Goal: Transaction & Acquisition: Obtain resource

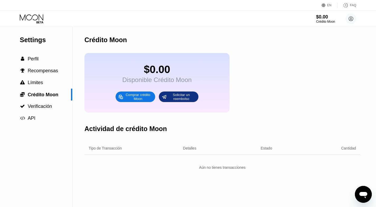
click at [249, 35] on div "Crédito Moon" at bounding box center [223, 40] width 276 height 26
click at [148, 95] on div "Comprar crédito Moon" at bounding box center [138, 97] width 29 height 8
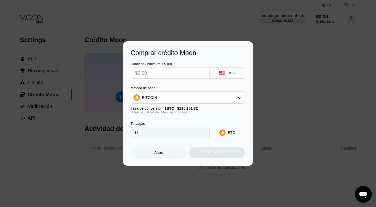
click at [204, 74] on input "text" at bounding box center [170, 73] width 70 height 11
type input "$1"
type input "0.00000868"
type input "$10"
type input "0.00008677"
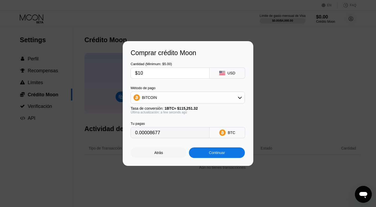
type input "$100"
type input "0.00086767"
type input "$100"
click at [219, 150] on div "Continuar" at bounding box center [217, 153] width 56 height 11
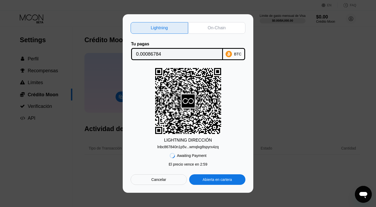
click at [212, 28] on div "On-Chain" at bounding box center [217, 27] width 18 height 5
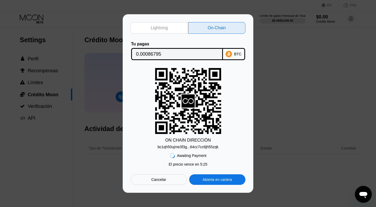
click at [170, 51] on input "0.00086795" at bounding box center [177, 54] width 82 height 11
click at [170, 54] on input "0.00086795" at bounding box center [177, 54] width 82 height 11
click at [169, 54] on input "0.00086795" at bounding box center [177, 54] width 82 height 11
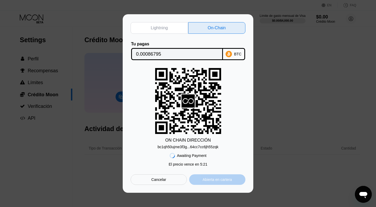
click at [228, 178] on div "Abierta en cartera" at bounding box center [217, 180] width 56 height 11
click at [167, 180] on div "Cancelar" at bounding box center [159, 180] width 56 height 11
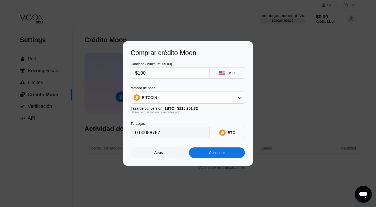
click at [185, 135] on input "0.00086767" at bounding box center [170, 133] width 70 height 11
click at [186, 131] on input "0.00086767" at bounding box center [170, 133] width 70 height 11
click at [181, 74] on input "$100" at bounding box center [170, 73] width 70 height 11
type input "$10"
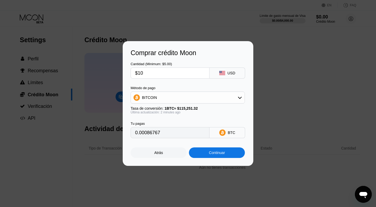
type input "0.00008677"
type input "$101"
type input "0.00087635"
type input "$101.1"
type input "0.00087722"
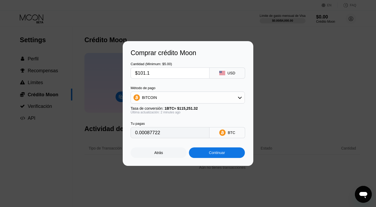
type input "$101."
type input "0.00087635"
type input "$101.09"
type input "0.00087713"
type input "$101.0"
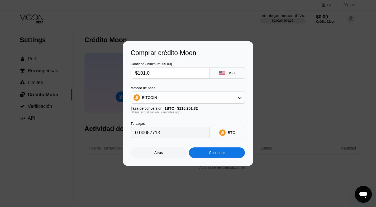
type input "0.00087635"
type input "$101.08"
type input "0.00087704"
type input "$101.085"
type input "0.00087709"
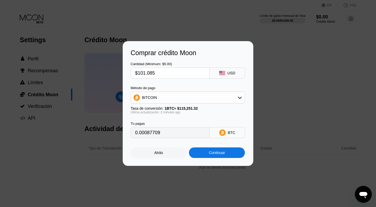
type input "$101.08"
type input "0.00087704"
type input "$101.085"
type input "0.00087709"
type input "$101.08"
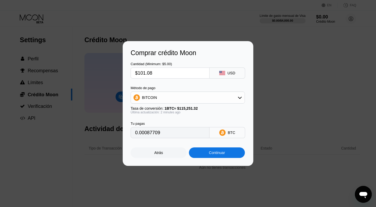
type input "0.00087704"
type input "$101.084"
type input "0.00087708"
type input "$101.08"
type input "0.00087704"
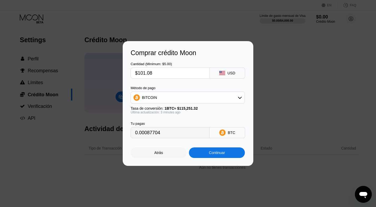
type input "$101.083"
type input "0.00087707"
type input "$101.083"
click at [188, 120] on div "Tu pagas 0.00087707 BTC" at bounding box center [188, 126] width 115 height 24
click at [219, 154] on div "Continuar" at bounding box center [217, 153] width 16 height 4
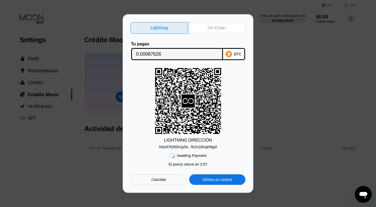
click at [234, 26] on div "On-Chain" at bounding box center [217, 28] width 58 height 12
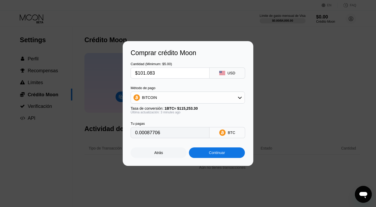
type input "0.00087688"
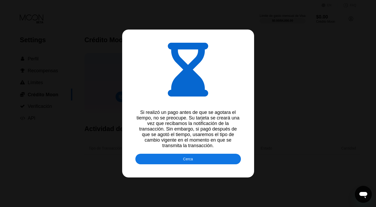
click at [208, 160] on div "Cerca" at bounding box center [189, 159] width 106 height 11
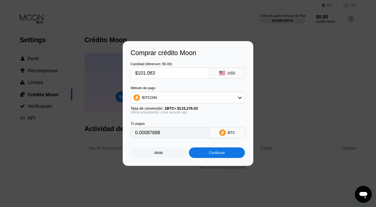
click at [226, 151] on div "Continuar" at bounding box center [217, 153] width 56 height 11
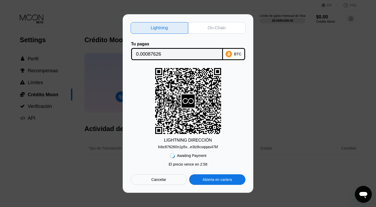
click at [168, 182] on div "Cancelar" at bounding box center [159, 180] width 56 height 11
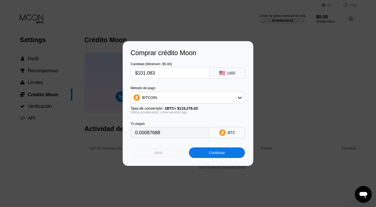
click at [156, 154] on div "Atrás" at bounding box center [159, 153] width 9 height 4
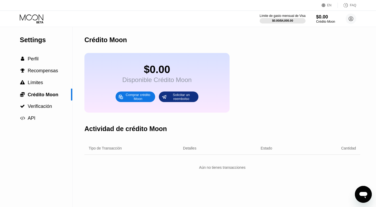
click at [282, 17] on div "Límite de gasto mensual de Visa" at bounding box center [283, 16] width 46 height 4
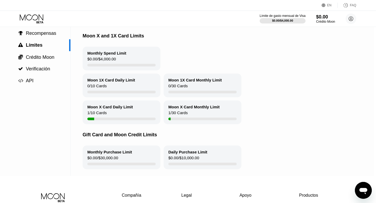
scroll to position [12, 2]
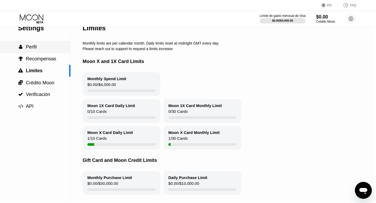
click at [28, 48] on span "Perfil" at bounding box center [31, 46] width 11 height 5
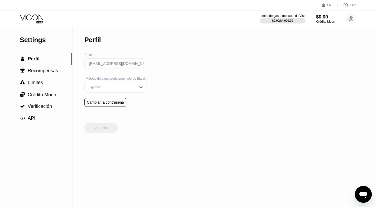
click at [136, 89] on div "Lightning" at bounding box center [111, 88] width 48 height 4
click at [192, 89] on div "Settings  Perfil  Recompensas  Límites  Crédito Moon  Verificación  API P…" at bounding box center [188, 117] width 376 height 180
click at [130, 108] on div "On-Chain" at bounding box center [115, 109] width 56 height 4
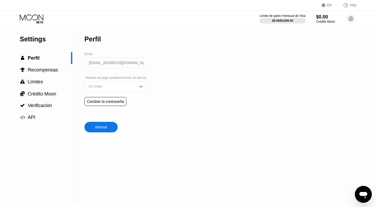
scroll to position [2, 0]
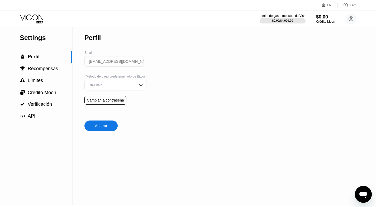
click at [109, 127] on div "Ahorrar" at bounding box center [101, 126] width 33 height 11
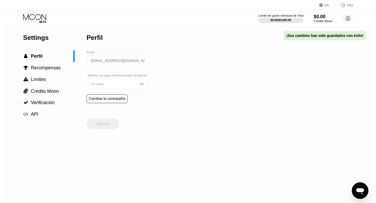
scroll to position [0, 0]
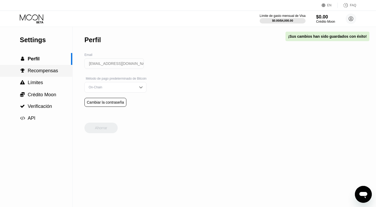
click at [53, 71] on span "Recompensas" at bounding box center [43, 70] width 30 height 5
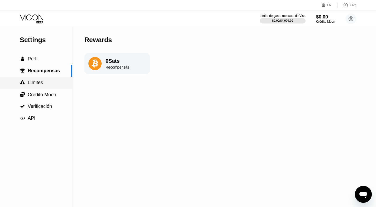
click at [51, 81] on div " Límites" at bounding box center [36, 83] width 72 height 6
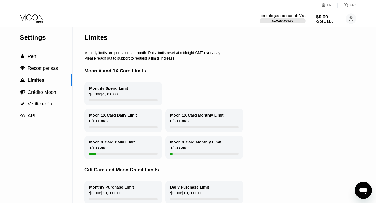
scroll to position [6, 0]
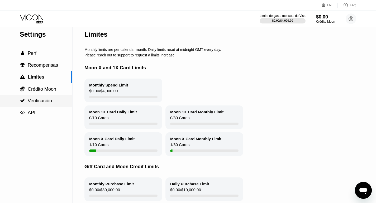
click at [51, 100] on span "Verificación" at bounding box center [40, 100] width 24 height 5
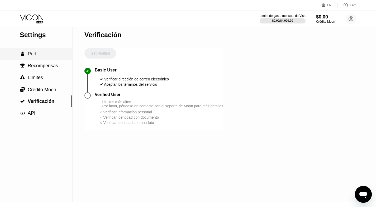
scroll to position [4, 0]
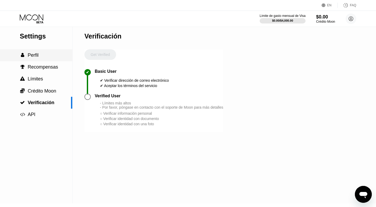
click at [41, 57] on div " Perfil" at bounding box center [36, 56] width 72 height 6
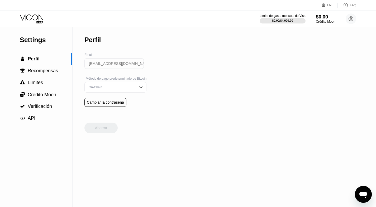
click at [323, 21] on div "Crédito Moon" at bounding box center [325, 22] width 19 height 4
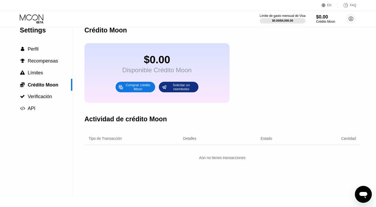
scroll to position [2, 0]
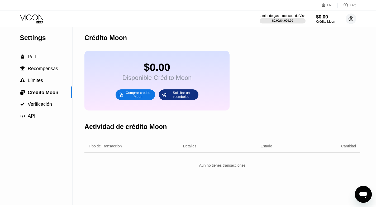
click at [352, 21] on circle at bounding box center [351, 18] width 11 height 11
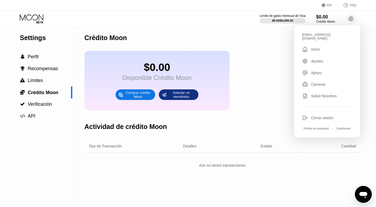
click at [281, 89] on div "$0.00 Disponible Crédito Moon Comprar crédito Moon Solicitar un reembolso" at bounding box center [223, 81] width 276 height 60
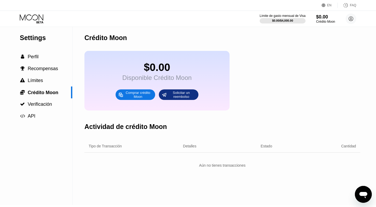
scroll to position [0, 0]
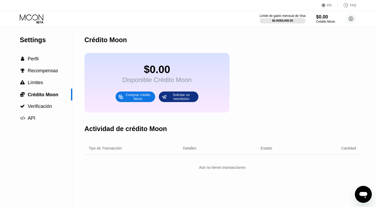
drag, startPoint x: 365, startPoint y: 198, endPoint x: 691, endPoint y: 344, distance: 357.6
click at [365, 198] on icon "Abrir ventana de mensajería" at bounding box center [364, 195] width 10 height 10
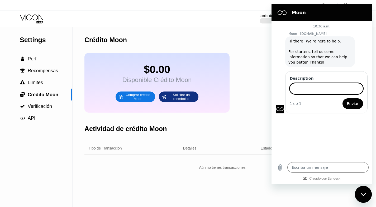
click at [320, 92] on input "Description" at bounding box center [326, 88] width 73 height 11
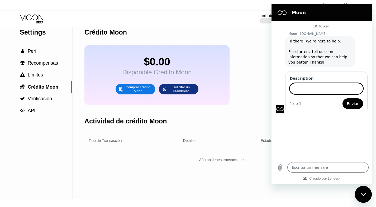
scroll to position [7, 0]
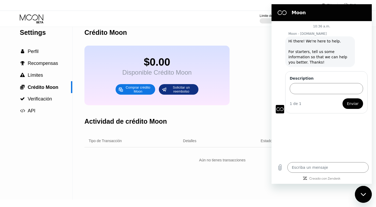
click at [252, 120] on div "Actividad de crédito Moon" at bounding box center [223, 122] width 276 height 26
click at [365, 192] on div "Cerrar ventana de mensajería" at bounding box center [364, 195] width 16 height 16
type textarea "x"
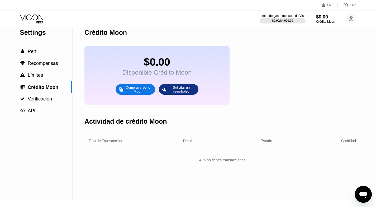
scroll to position [7, 0]
click at [353, 6] on div "FAQ" at bounding box center [353, 5] width 6 height 4
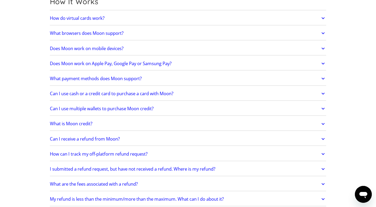
scroll to position [164, 0]
click at [249, 111] on link "Can I use multiple wallets to purchase Moon credit?" at bounding box center [188, 108] width 277 height 11
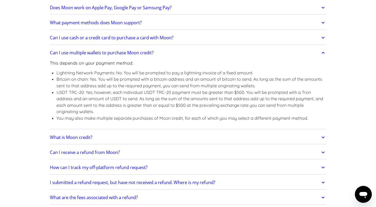
scroll to position [221, 0]
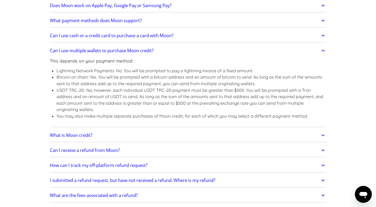
click at [277, 24] on link "What payment methods does Moon support?" at bounding box center [188, 20] width 277 height 11
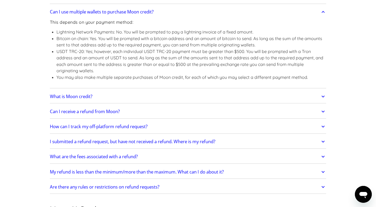
scroll to position [282, 0]
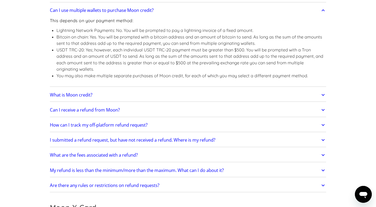
click at [243, 97] on link "What is Moon credit?" at bounding box center [188, 95] width 277 height 11
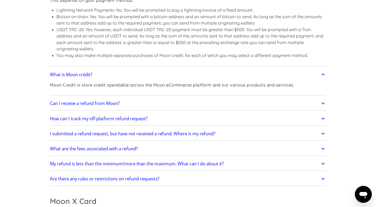
scroll to position [306, 0]
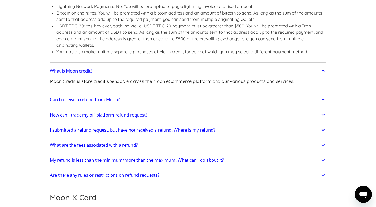
click at [242, 113] on link "How can I track my off-platform refund request?" at bounding box center [188, 115] width 277 height 11
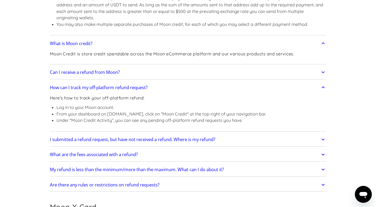
scroll to position [335, 0]
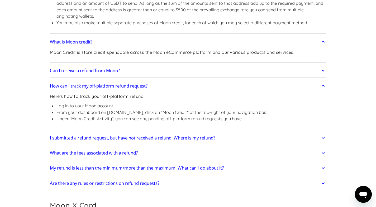
click at [50, 81] on link "How can I track my off-platform refund request?" at bounding box center [188, 86] width 277 height 11
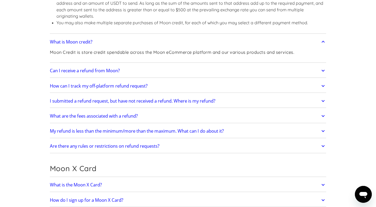
click at [50, 81] on link "How can I track my off-platform refund request?" at bounding box center [188, 86] width 277 height 11
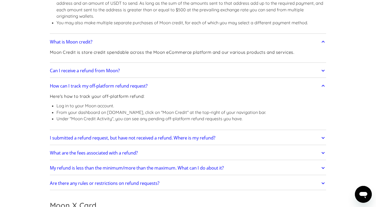
click at [50, 81] on link "How can I track my off-platform refund request?" at bounding box center [188, 86] width 277 height 11
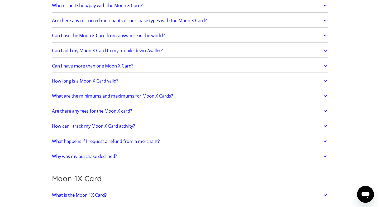
scroll to position [556, 0]
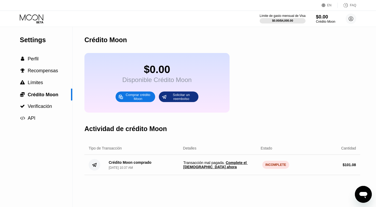
click at [321, 19] on div "$0.00" at bounding box center [325, 17] width 19 height 6
click at [244, 163] on span "Complete el pago ahora" at bounding box center [216, 165] width 64 height 8
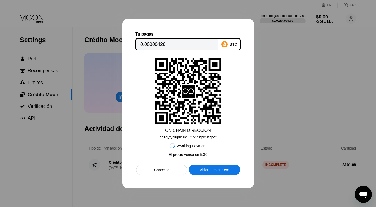
click at [162, 169] on div "Cancelar" at bounding box center [161, 170] width 15 height 5
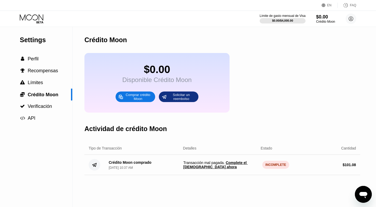
click at [235, 164] on span "Complete el pago ahora" at bounding box center [216, 165] width 64 height 8
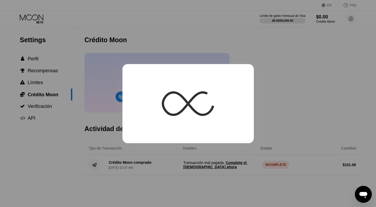
click at [235, 159] on div at bounding box center [188, 103] width 376 height 207
click at [289, 132] on div at bounding box center [188, 103] width 376 height 207
click at [255, 50] on div at bounding box center [188, 103] width 376 height 207
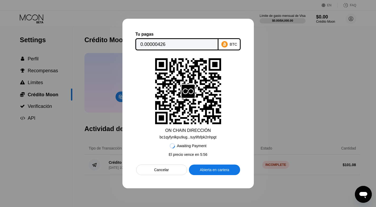
click at [166, 44] on input "0.00000426" at bounding box center [177, 44] width 73 height 11
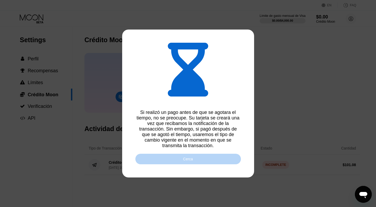
click at [217, 156] on div "Cerca" at bounding box center [189, 159] width 106 height 11
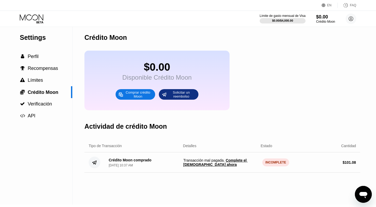
scroll to position [1, 0]
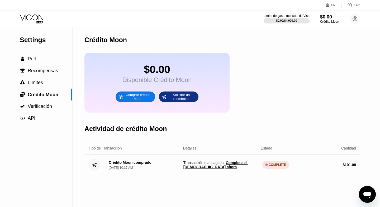
scroll to position [6, 0]
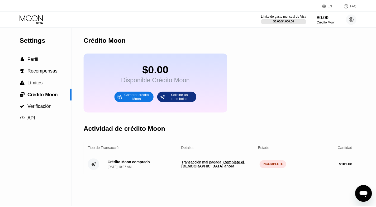
scroll to position [6, 0]
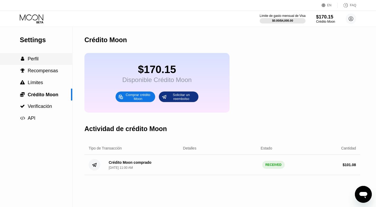
click at [36, 60] on span "Perfil" at bounding box center [33, 58] width 11 height 5
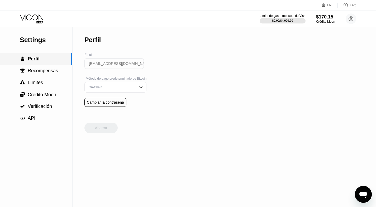
click at [38, 61] on span "Perfil" at bounding box center [34, 58] width 12 height 5
click at [43, 74] on div " Recompensas" at bounding box center [36, 71] width 72 height 12
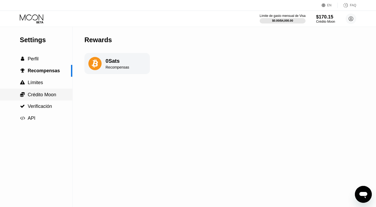
click at [43, 93] on span "Crédito Moon" at bounding box center [42, 94] width 29 height 5
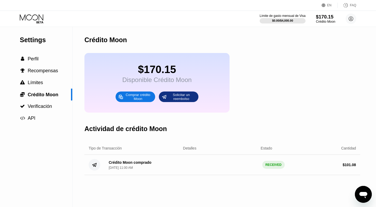
click at [329, 19] on div "$170.15" at bounding box center [325, 17] width 19 height 6
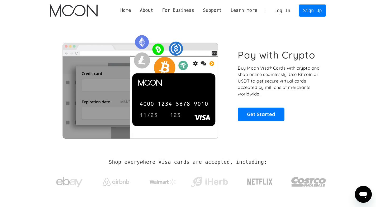
click at [288, 9] on link "Log In" at bounding box center [282, 11] width 25 height 12
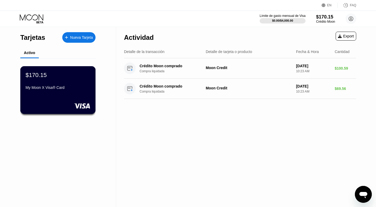
click at [85, 82] on div "$170.15 My Moon X Visa® Card" at bounding box center [58, 82] width 65 height 20
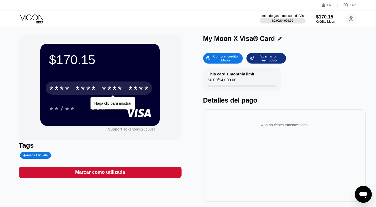
click at [108, 92] on div "* * * *" at bounding box center [112, 89] width 21 height 8
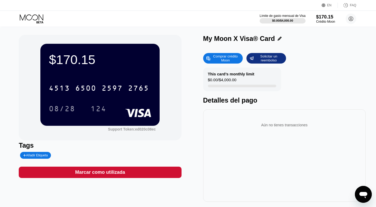
click at [278, 37] on icon at bounding box center [280, 39] width 4 height 4
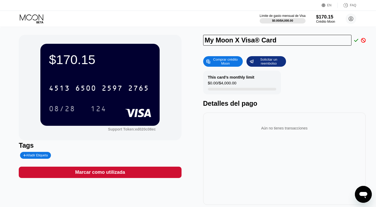
click at [268, 40] on input "My Moon X Visa® Card" at bounding box center [277, 40] width 149 height 11
type input "My Moon X Vis"
type input "Private"
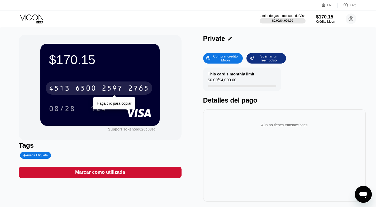
click at [140, 82] on div "4513 6500 2597 2765" at bounding box center [99, 88] width 107 height 13
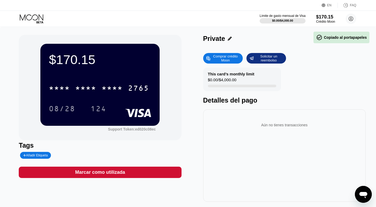
click at [131, 75] on div "$170.15 * * * * * * * * * * * * 2765 08/28 124" at bounding box center [99, 85] width 119 height 82
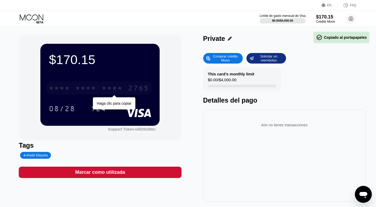
click at [126, 84] on div "* * * * * * * * * * * * 2765" at bounding box center [99, 88] width 107 height 13
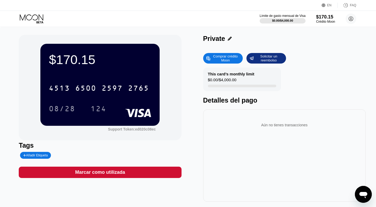
click at [93, 59] on div "$170.15" at bounding box center [100, 59] width 102 height 15
click at [36, 157] on div "Añadir Etiqueta" at bounding box center [35, 156] width 25 height 4
click at [35, 156] on input "text" at bounding box center [43, 156] width 40 height 4
type input "cartaa"
click at [162, 84] on div "$170.15 4513 6500 2597 2765 08/28 124 Support Token: ed020c08ec" at bounding box center [100, 88] width 163 height 106
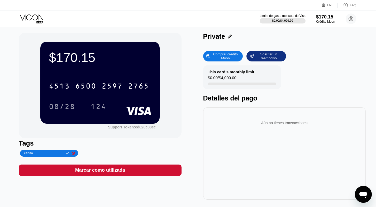
scroll to position [2, 0]
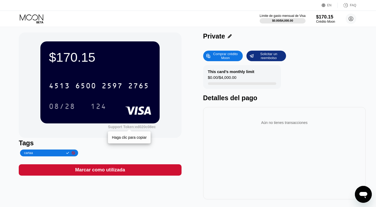
click at [130, 128] on div "Support Token: ed020c08ec" at bounding box center [132, 127] width 48 height 4
click at [348, 8] on div "EN Idioma Select an item Ahorrar FAQ" at bounding box center [188, 5] width 376 height 11
click at [349, 3] on icon at bounding box center [345, 5] width 5 height 5
click at [233, 74] on div "This card’s monthly limit $0.00 / $4,000.00" at bounding box center [242, 77] width 78 height 24
click at [319, 20] on div "$170.15" at bounding box center [325, 17] width 19 height 6
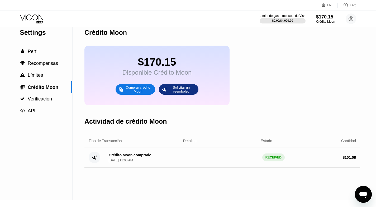
scroll to position [8, 0]
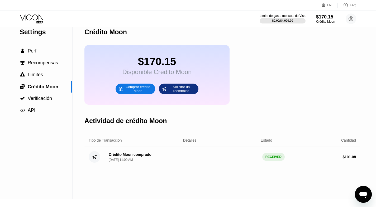
click at [268, 156] on div "RECEIVED" at bounding box center [274, 157] width 22 height 8
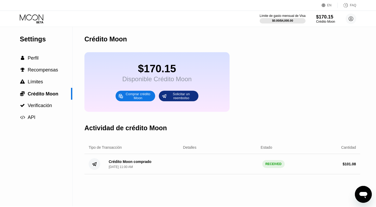
scroll to position [0, 0]
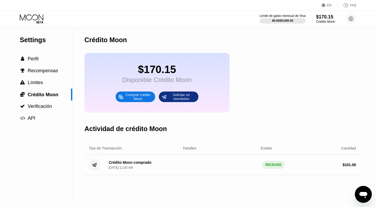
click at [40, 42] on div "Settings" at bounding box center [46, 40] width 53 height 8
click at [34, 18] on icon at bounding box center [32, 18] width 25 height 9
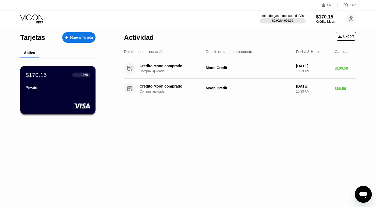
click at [69, 82] on div "$170.15 ● ● ● ● 2765 Private" at bounding box center [58, 82] width 65 height 20
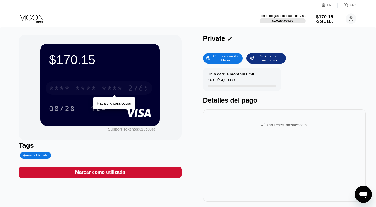
click at [138, 88] on div "2765" at bounding box center [138, 89] width 21 height 8
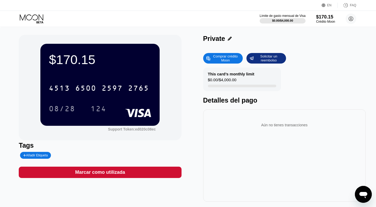
click at [90, 160] on div "$170.15 4513 6500 2597 2765 08/28 124 Support Token: ed020c08ec Tags Añadir Eti…" at bounding box center [100, 118] width 163 height 167
click at [138, 114] on rect at bounding box center [138, 113] width 26 height 8
click at [348, 4] on icon at bounding box center [345, 5] width 5 height 5
click at [317, 20] on div "Crédito Moon" at bounding box center [325, 22] width 19 height 4
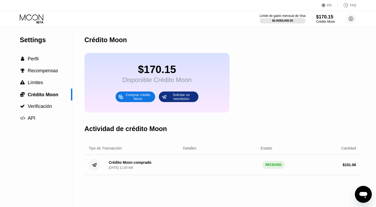
click at [188, 97] on div "Solicitar un reembolso" at bounding box center [181, 97] width 29 height 8
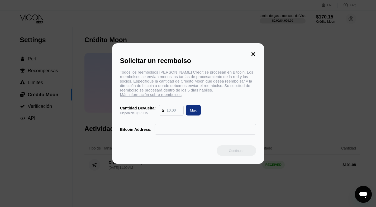
click at [192, 111] on div "Max" at bounding box center [193, 110] width 7 height 4
type input "170.15"
click at [187, 131] on input "text" at bounding box center [206, 129] width 96 height 11
click at [211, 128] on input "text" at bounding box center [206, 129] width 96 height 11
paste input "3CsnahkbBktwmh5L8ensfocREKKBGVYgsE"
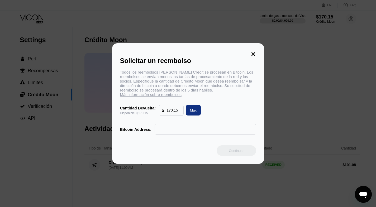
type input "3CsnahkbBktwmh5L8ensfocREKKBGVYgsE"
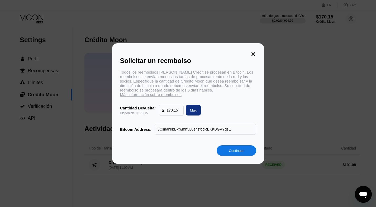
click at [232, 152] on div "Continuar" at bounding box center [236, 151] width 15 height 4
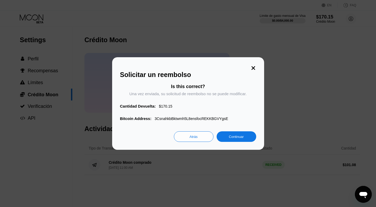
click at [237, 137] on div "Continuar" at bounding box center [236, 137] width 15 height 4
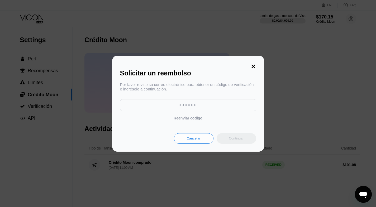
click at [229, 107] on input at bounding box center [188, 105] width 136 height 12
paste input "926018"
type input "926018"
click at [226, 137] on div "Continuar" at bounding box center [237, 138] width 40 height 11
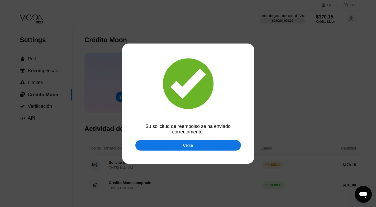
click at [232, 145] on div "Cerca" at bounding box center [189, 145] width 106 height 11
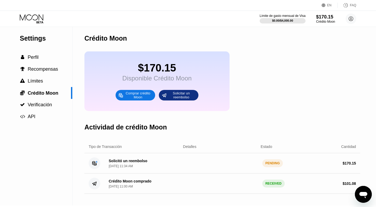
scroll to position [8, 0]
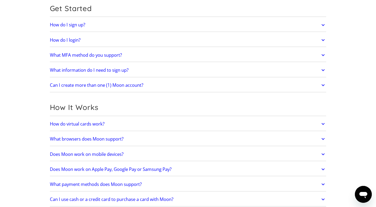
scroll to position [58, 0]
click at [287, 137] on link "What browsers does Moon support?" at bounding box center [188, 138] width 277 height 11
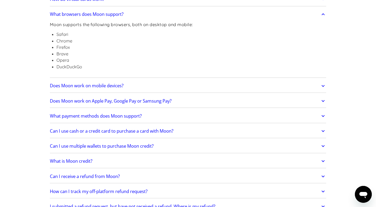
scroll to position [183, 0]
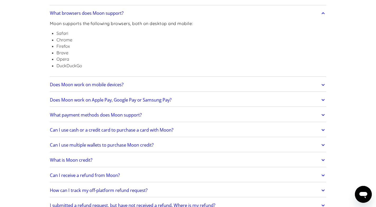
click at [277, 103] on link "Does Moon work on Apple Pay, Google Pay or Samsung Pay?" at bounding box center [188, 100] width 277 height 11
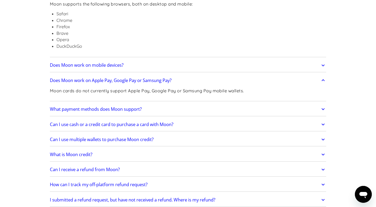
scroll to position [204, 0]
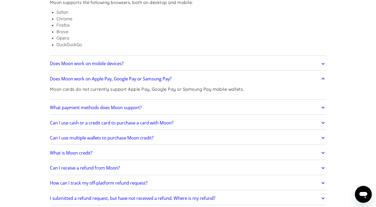
click at [273, 110] on link "What payment methods does Moon support?" at bounding box center [188, 107] width 277 height 11
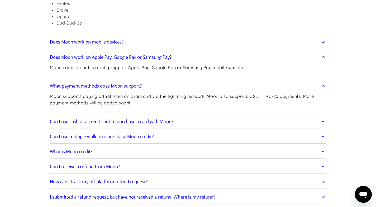
scroll to position [232, 0]
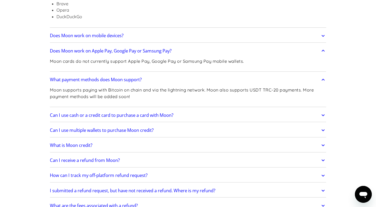
click at [271, 115] on link "Can I use cash or a credit card to purchase a card with Moon?" at bounding box center [188, 115] width 277 height 11
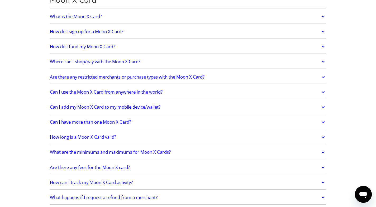
scroll to position [505, 0]
click at [259, 64] on link "Where can I shop/pay with the Moon X Card?" at bounding box center [188, 61] width 277 height 11
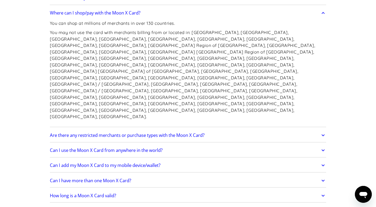
scroll to position [556, 0]
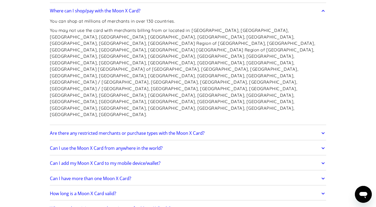
click at [244, 128] on link "Are there any restricted merchants or purchase types with the Moon X Card?" at bounding box center [188, 133] width 277 height 11
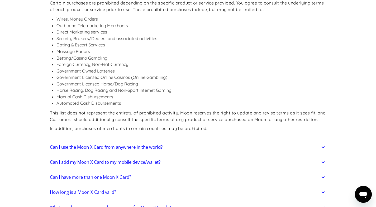
scroll to position [700, 0]
click at [247, 141] on link "Can I use the Moon X Card from anywhere in the world?" at bounding box center [188, 146] width 277 height 11
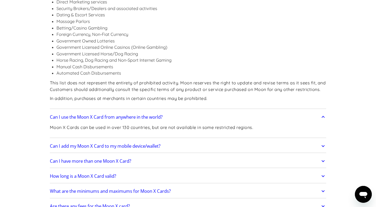
scroll to position [731, 0]
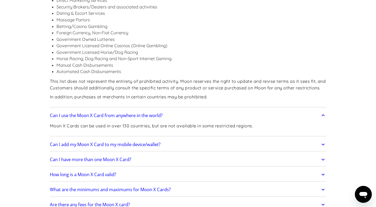
click at [229, 139] on link "Can I add my Moon X Card to my mobile device/wallet?" at bounding box center [188, 144] width 277 height 11
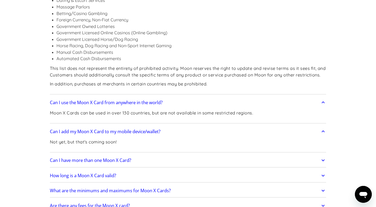
scroll to position [744, 0]
click at [200, 155] on link "Can I have more than one Moon X Card?" at bounding box center [188, 160] width 277 height 11
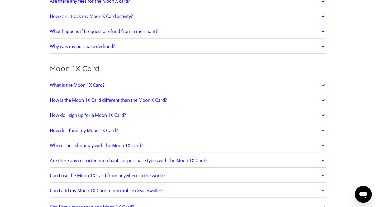
scroll to position [964, 0]
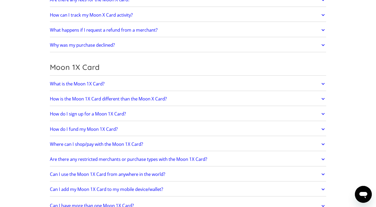
click at [203, 139] on link "Where can I shop/pay with the Moon 1X Card?" at bounding box center [188, 144] width 277 height 11
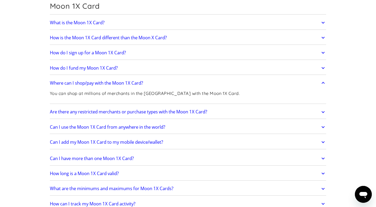
scroll to position [1027, 0]
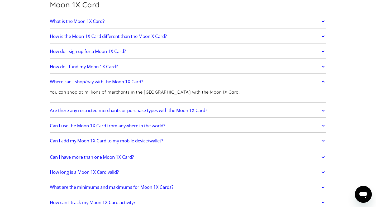
click at [205, 120] on link "Can I use the Moon 1X Card from anywhere in the world?" at bounding box center [188, 125] width 277 height 11
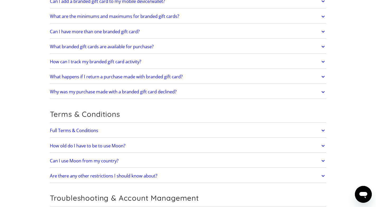
scroll to position [1373, 0]
click at [176, 155] on link "Can I use Moon from my country?" at bounding box center [188, 160] width 277 height 11
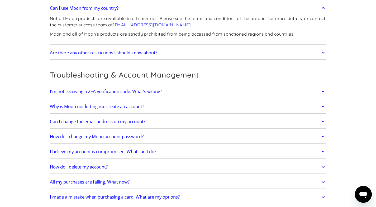
scroll to position [1540, 0]
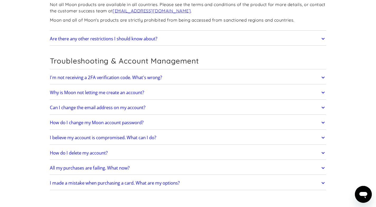
click at [212, 163] on link "All my purchases are failing. What now?" at bounding box center [188, 168] width 277 height 11
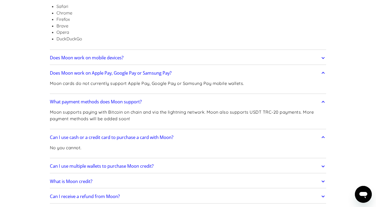
scroll to position [0, 0]
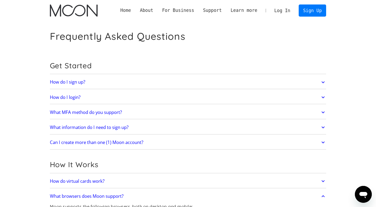
click at [126, 7] on link "Home" at bounding box center [126, 10] width 20 height 7
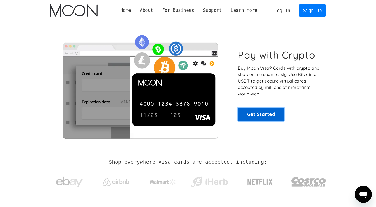
click at [276, 110] on link "Get Started" at bounding box center [261, 114] width 47 height 13
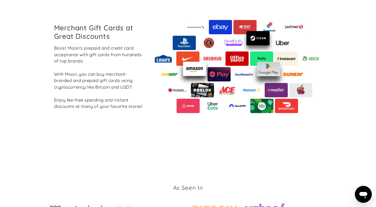
scroll to position [827, 0]
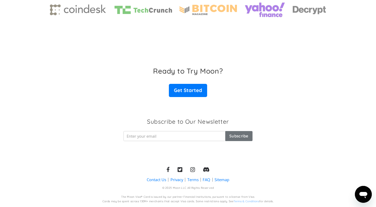
click at [180, 171] on icon at bounding box center [180, 170] width 5 height 6
click at [182, 168] on icon at bounding box center [180, 170] width 5 height 5
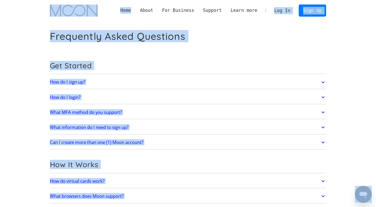
click at [237, 61] on div "Get Started" at bounding box center [188, 67] width 277 height 14
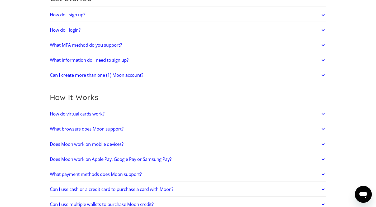
scroll to position [69, 0]
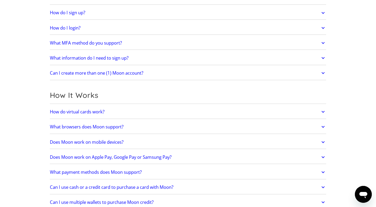
click at [319, 58] on link "What information do I need to sign up?" at bounding box center [188, 58] width 277 height 11
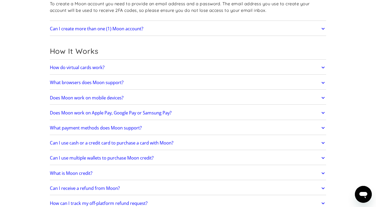
scroll to position [136, 0]
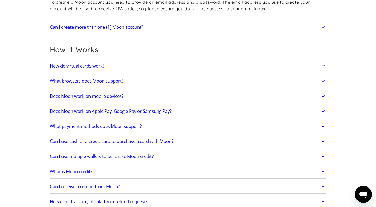
click at [158, 69] on link "How do virtual cards work?" at bounding box center [188, 65] width 277 height 11
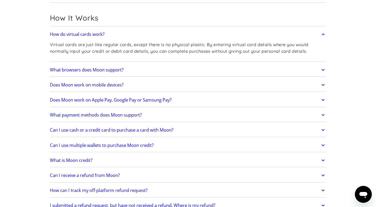
scroll to position [169, 0]
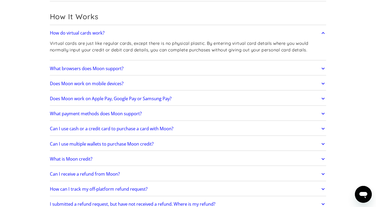
click at [164, 82] on link "Does Moon work on mobile devices?" at bounding box center [188, 83] width 277 height 11
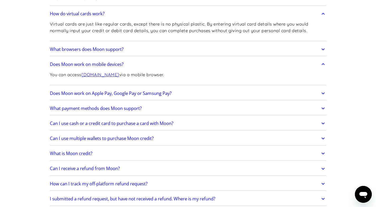
scroll to position [188, 0]
click at [114, 95] on h2 "Does Moon work on Apple Pay, Google Pay or Samsung Pay?" at bounding box center [111, 93] width 122 height 5
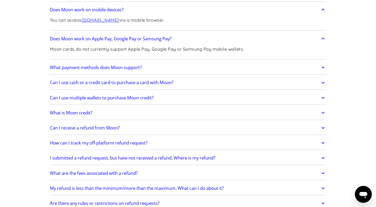
scroll to position [244, 0]
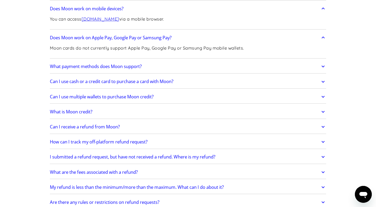
click at [115, 82] on h2 "Can I use cash or a credit card to purchase a card with Moon?" at bounding box center [112, 81] width 124 height 5
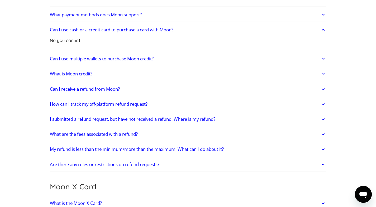
scroll to position [297, 0]
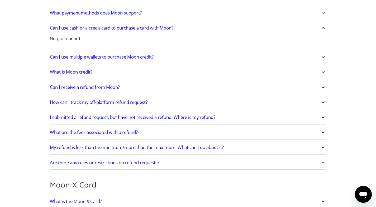
click at [118, 86] on h2 "Can I receive a refund from Moon?" at bounding box center [85, 87] width 70 height 5
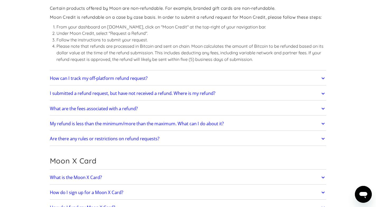
scroll to position [388, 0]
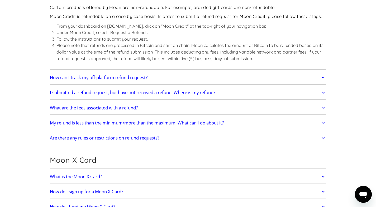
click at [121, 81] on link "How can I track my off-platform refund request?" at bounding box center [188, 77] width 277 height 11
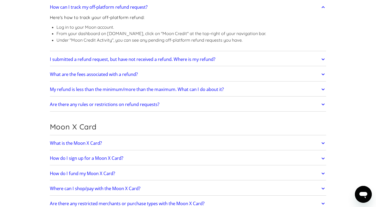
scroll to position [459, 0]
click at [120, 76] on h2 "What are the fees associated with a refund?" at bounding box center [94, 74] width 88 height 5
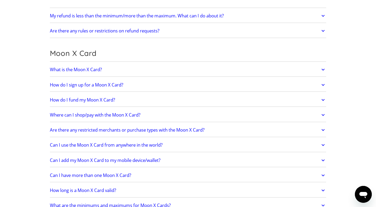
scroll to position [557, 0]
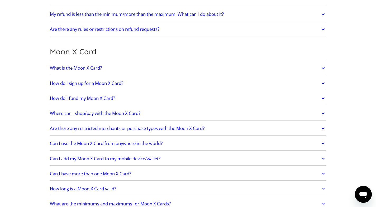
click at [101, 66] on h2 "What is the Moon X Card?" at bounding box center [76, 68] width 52 height 5
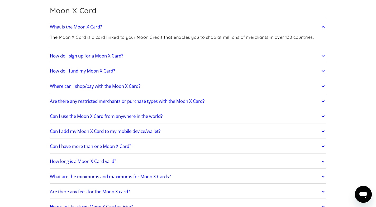
scroll to position [601, 0]
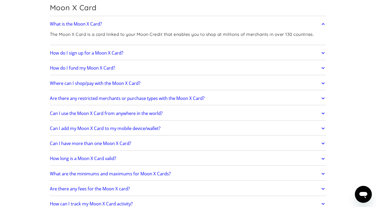
click at [108, 81] on h2 "Where can I shop/pay with the Moon X Card?" at bounding box center [95, 83] width 91 height 5
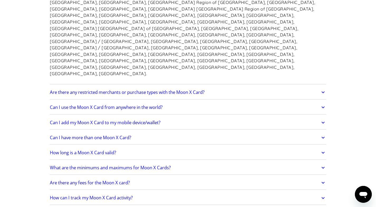
scroll to position [716, 0]
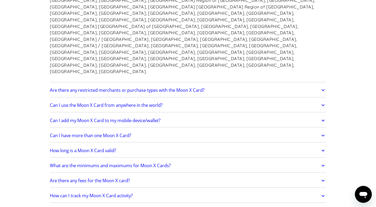
click at [104, 145] on link "How long is a Moon X Card valid?" at bounding box center [188, 150] width 277 height 11
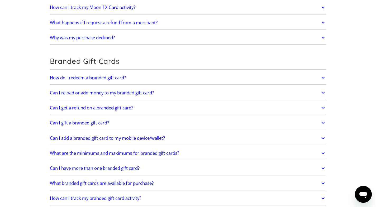
scroll to position [1155, 0]
